Goal: Transaction & Acquisition: Purchase product/service

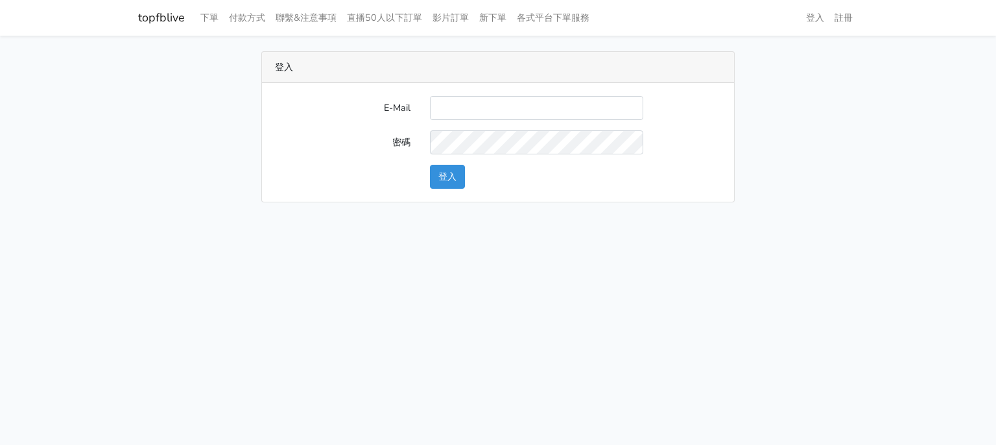
type input "[EMAIL_ADDRESS][DOMAIN_NAME]"
click at [457, 176] on button "登入" at bounding box center [447, 177] width 35 height 24
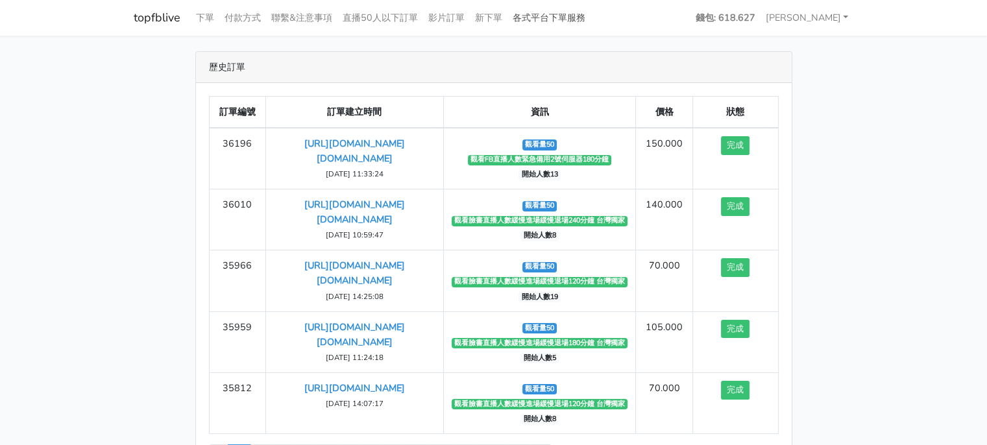
click at [557, 19] on link "各式平台下單服務" at bounding box center [548, 17] width 83 height 25
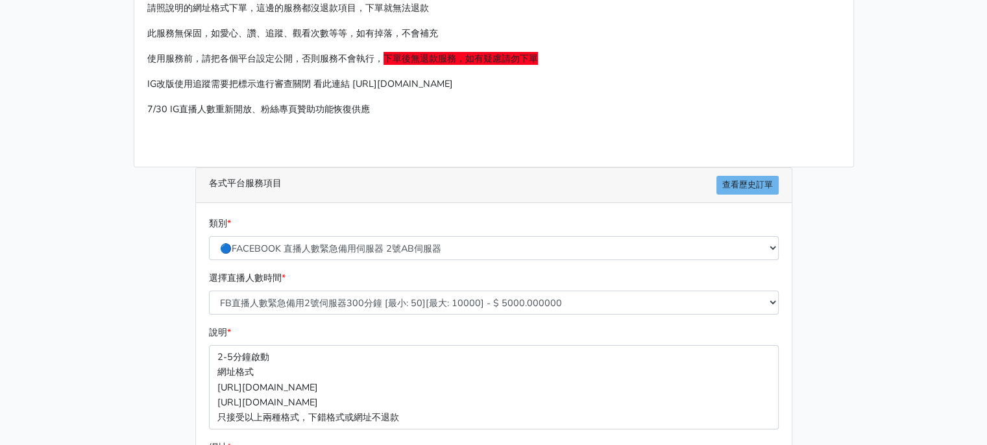
scroll to position [65, 0]
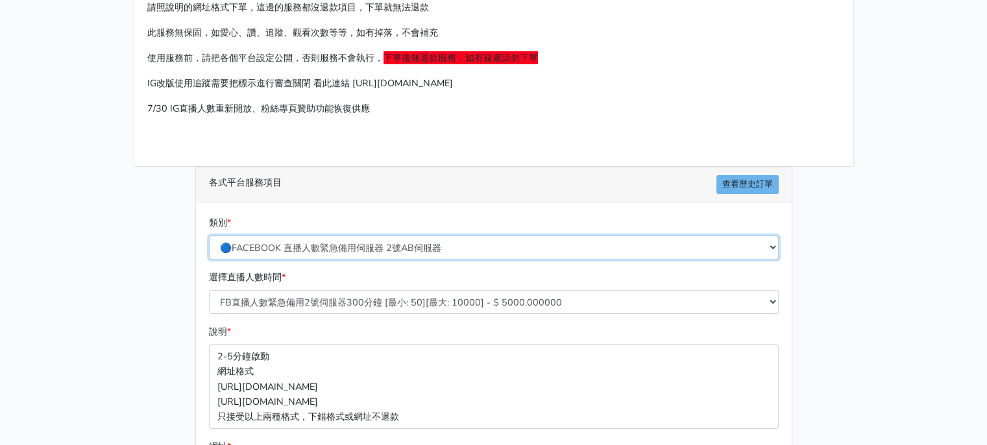
click at [431, 243] on select "🔵FACEBOOK 直播人數緊急備用伺服器 2號AB伺服器 🔵FACEBOOK 網軍專用貼文留言 安全保密 🔵9/30 FACEBOOK 直播人數緩慢進場緩慢…" at bounding box center [494, 247] width 570 height 24
select select "🔵9/30 FACEBOOK 直播人數緩慢進場緩慢退場 台灣獨家"
click at [209, 235] on select "🔵FACEBOOK 直播人數緊急備用伺服器 2號AB伺服器 🔵FACEBOOK 網軍專用貼文留言 安全保密 🔵9/30 FACEBOOK 直播人數緩慢進場緩慢…" at bounding box center [494, 247] width 570 height 24
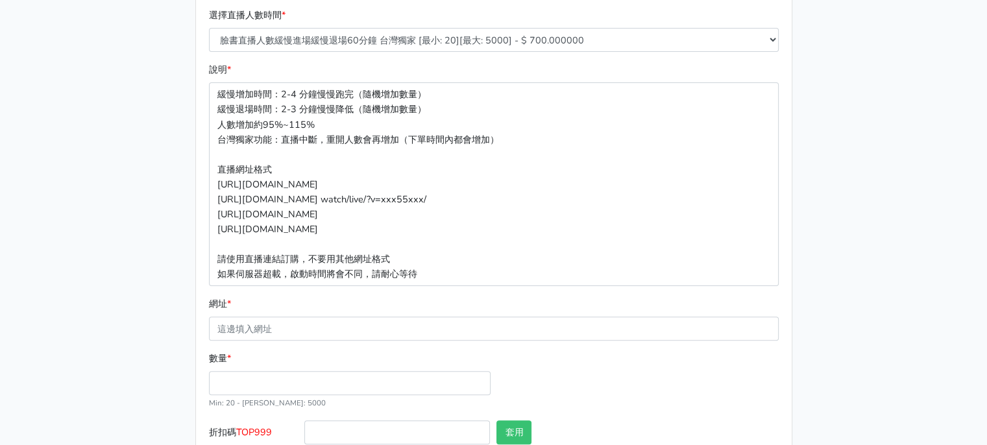
scroll to position [407, 0]
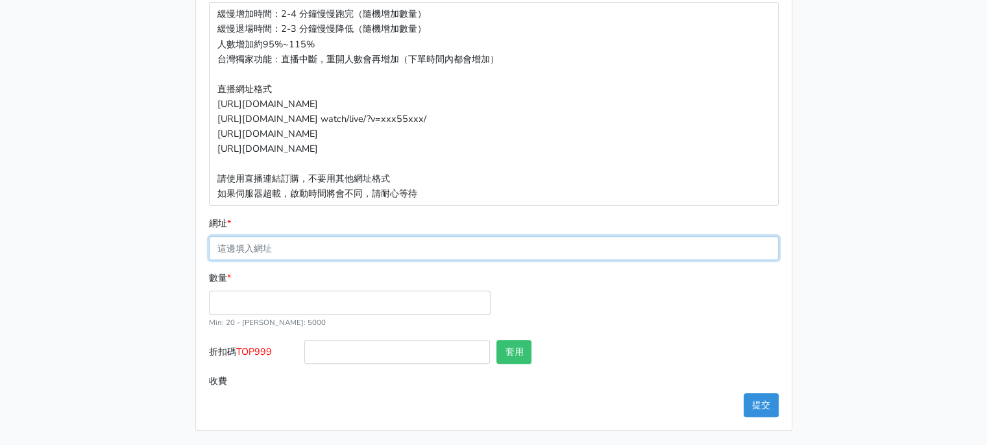
click at [332, 248] on input "網址 *" at bounding box center [494, 248] width 570 height 24
paste input "https://www.facebook.com/largesize.com.tw/videos/1228369782380253"
type input "https://www.facebook.com/largesize.com.tw/videos/1228369782380253"
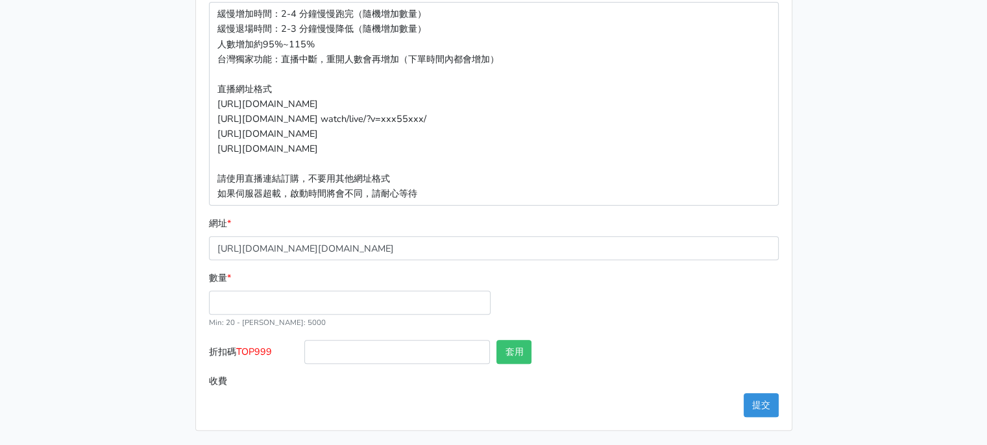
click at [583, 302] on div "數量 * Min: 20 - Max: 5000" at bounding box center [494, 305] width 576 height 69
click at [402, 304] on input "數量 *" at bounding box center [350, 303] width 282 height 24
type input "40"
type input "28.000"
click at [566, 295] on div "數量 * 40 Min: 20 - Max: 5000" at bounding box center [494, 305] width 576 height 69
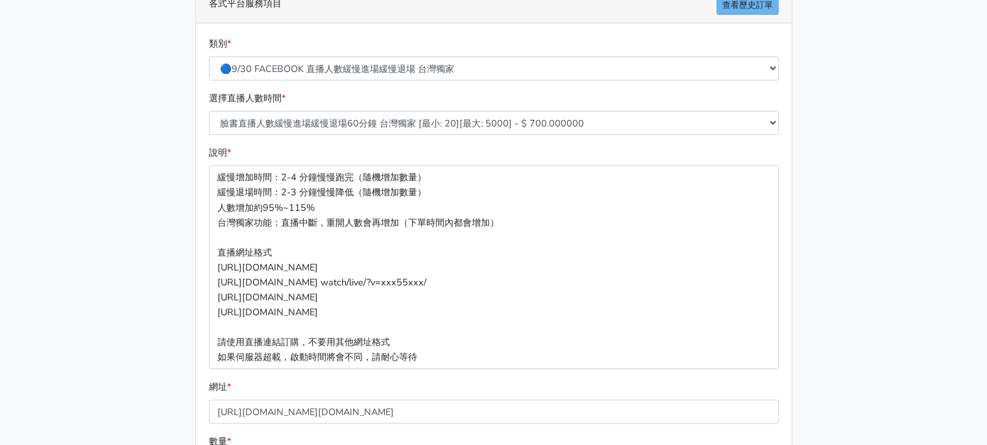
scroll to position [148, 0]
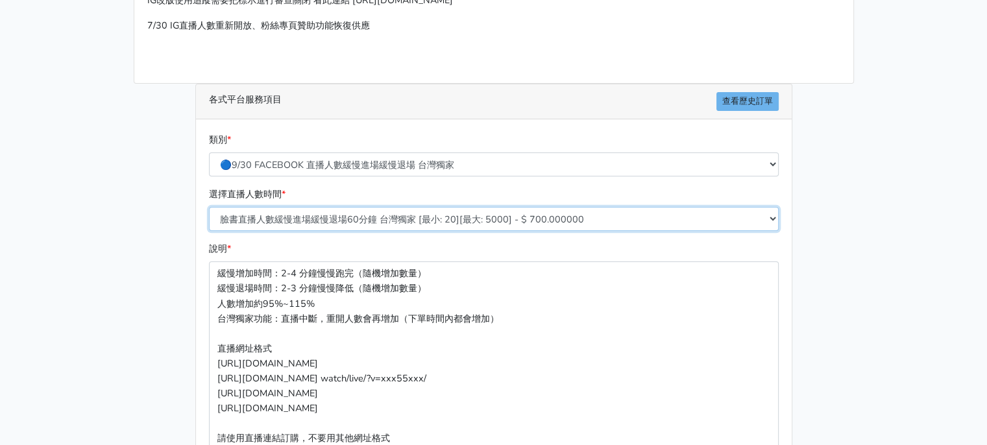
click at [529, 219] on select "臉書直播人數緩慢進場緩慢退場60分鐘 台灣獨家 [最小: 20][最大: 5000] - $ 700.000000 臉書直播人數緩慢進場緩慢退場120分鐘 台…" at bounding box center [494, 219] width 570 height 24
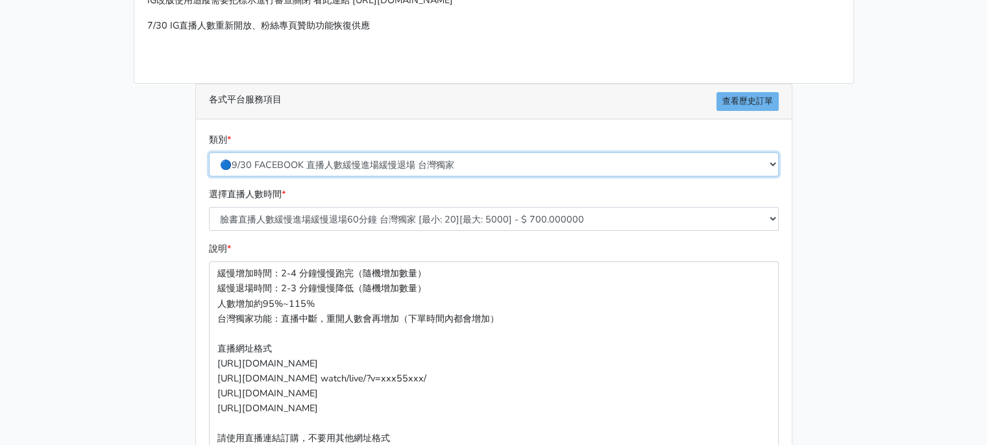
click at [524, 154] on select "🔵FACEBOOK 直播人數緊急備用伺服器 2號AB伺服器 🔵FACEBOOK 網軍專用貼文留言 安全保密 🔵9/30 FACEBOOK 直播人數緩慢進場緩慢…" at bounding box center [494, 164] width 570 height 24
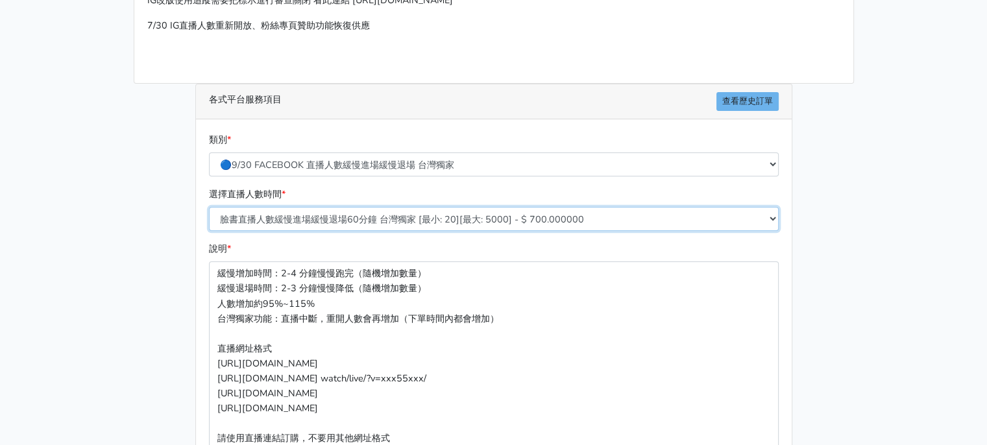
click at [591, 229] on select "臉書直播人數緩慢進場緩慢退場60分鐘 台灣獨家 [最小: 20][最大: 5000] - $ 700.000000 臉書直播人數緩慢進場緩慢退場120分鐘 台…" at bounding box center [494, 219] width 570 height 24
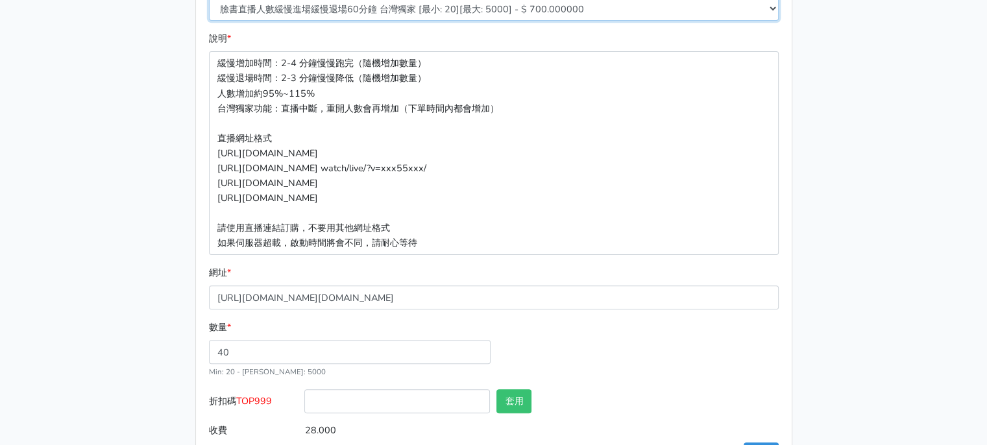
scroll to position [407, 0]
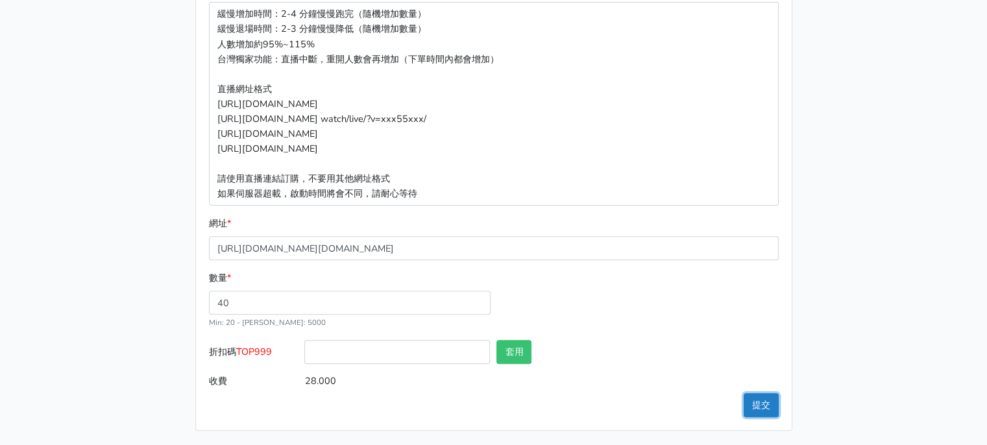
click at [758, 403] on button "提交" at bounding box center [760, 405] width 35 height 24
